Goal: Task Accomplishment & Management: Manage account settings

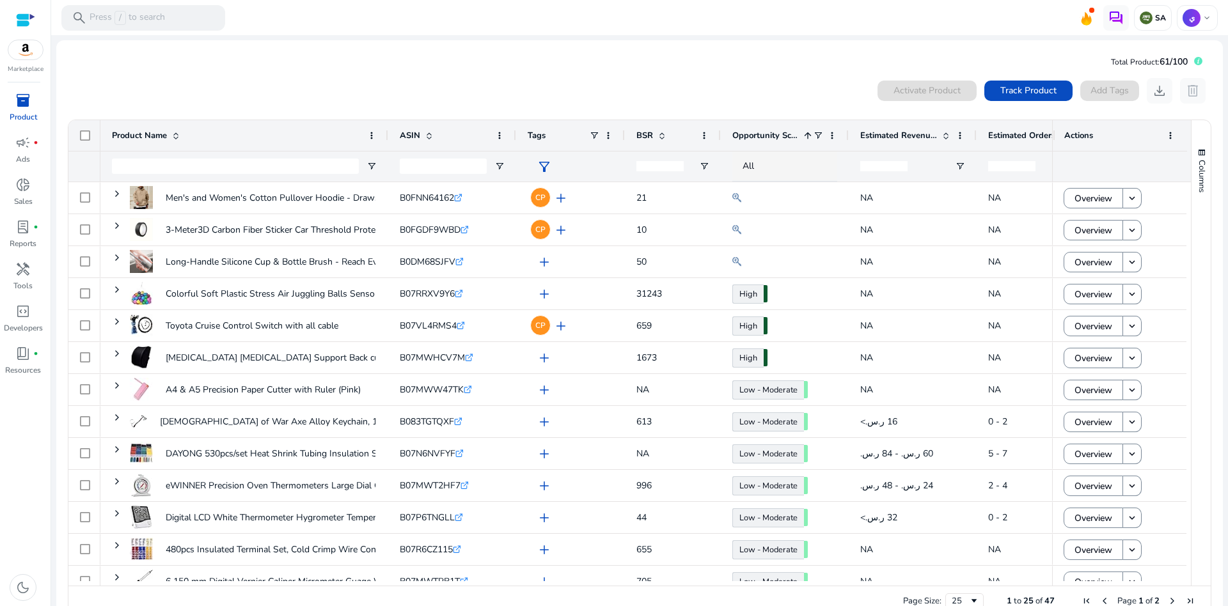
scroll to position [109, 0]
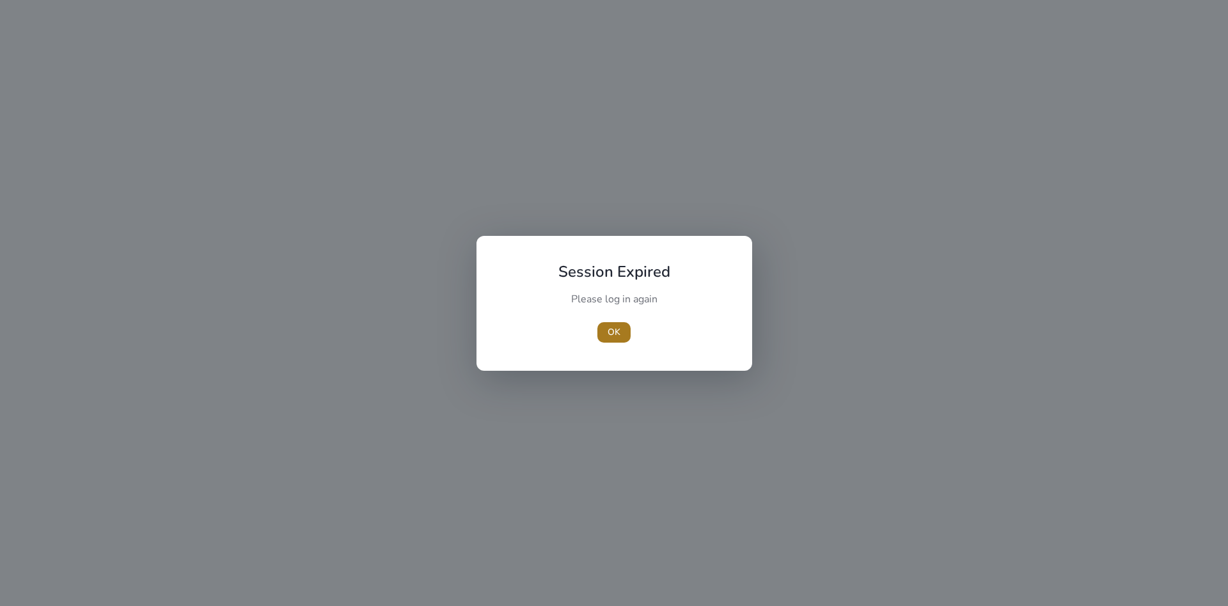
click at [615, 334] on span "OK" at bounding box center [613, 331] width 13 height 13
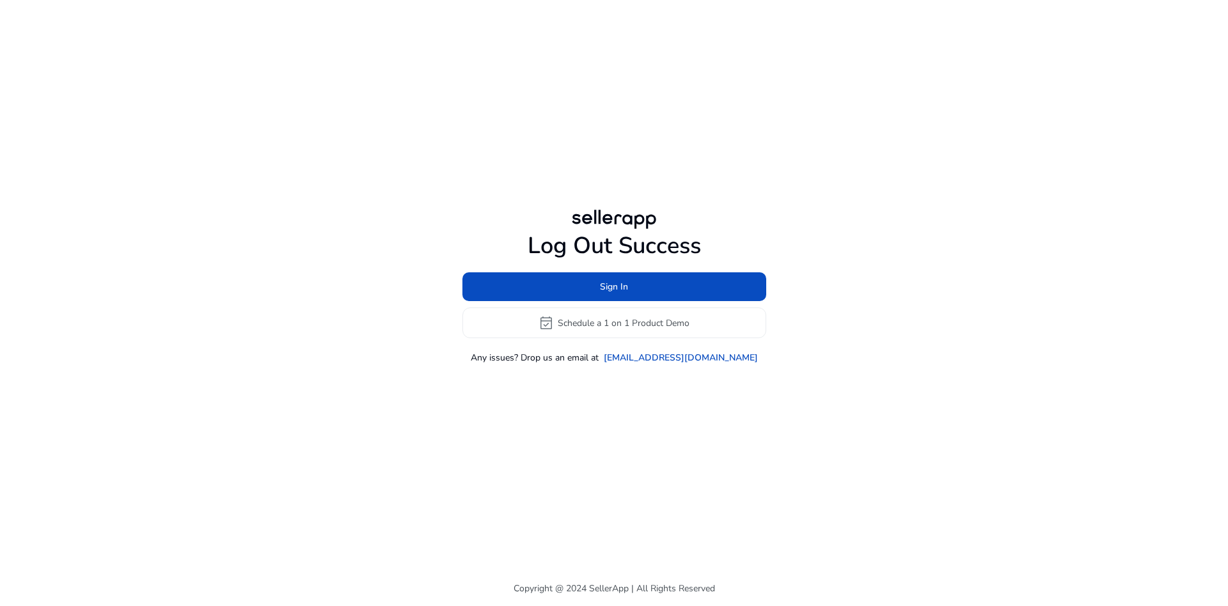
click at [608, 171] on div "Log Out Success Sign In event_available Schedule a 1 on 1 Product Demo Any issu…" at bounding box center [613, 285] width 735 height 571
